Goal: Information Seeking & Learning: Learn about a topic

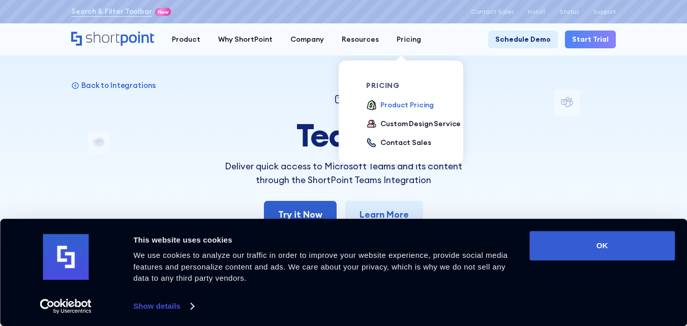
click at [405, 105] on div "Product Pricing" at bounding box center [406, 105] width 53 height 11
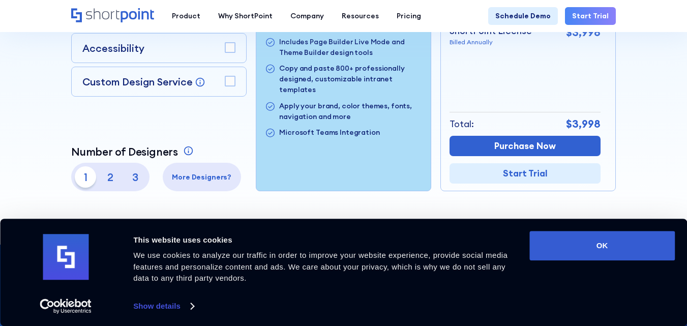
scroll to position [299, 0]
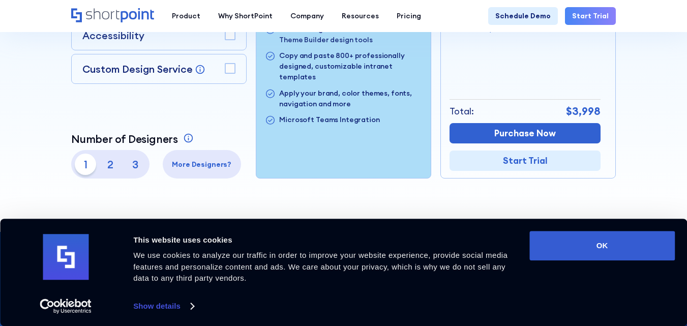
click at [106, 169] on p "2" at bounding box center [110, 164] width 21 height 21
click at [133, 167] on p "3" at bounding box center [135, 164] width 21 height 21
click at [88, 158] on p "1" at bounding box center [85, 164] width 21 height 21
